Goal: Task Accomplishment & Management: Manage account settings

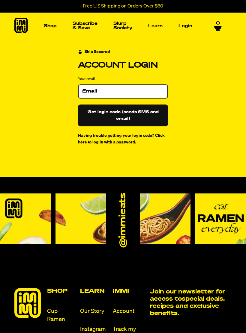
click at [125, 92] on input "Your email" at bounding box center [123, 91] width 82 height 6
type input "[EMAIL_ADDRESS][DOMAIN_NAME]"
click at [129, 115] on button "Get login code (sends SMS and email)" at bounding box center [123, 116] width 90 height 22
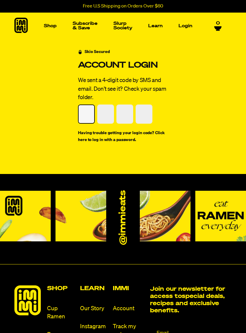
click at [90, 112] on input "Please enter your pin code" at bounding box center [87, 114] width 16 height 18
type input "8"
type input "7"
type input "5"
type input "6"
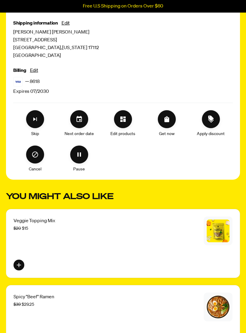
scroll to position [280, 0]
click at [123, 118] on icon "Edit products" at bounding box center [122, 119] width 5 height 5
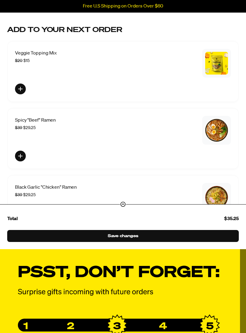
scroll to position [190, 0]
click at [23, 89] on icon "Add order to subscription" at bounding box center [20, 88] width 7 height 7
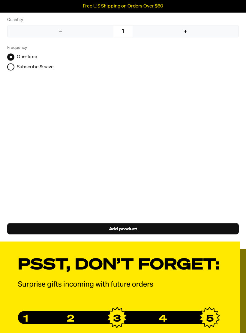
scroll to position [353, 0]
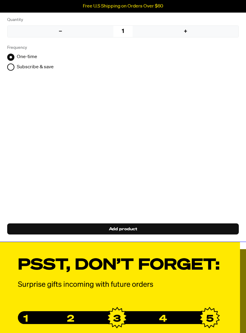
click at [126, 233] on span "Add product" at bounding box center [123, 229] width 28 height 7
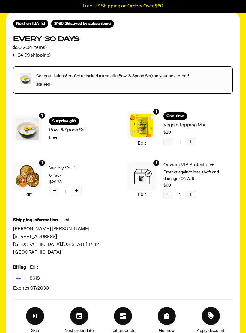
scroll to position [0, 0]
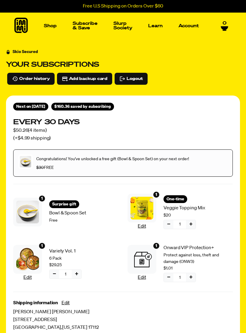
click at [34, 75] on img "Main navigation" at bounding box center [31, 70] width 41 height 41
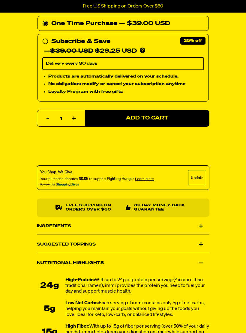
scroll to position [345, 0]
